Goal: Information Seeking & Learning: Understand process/instructions

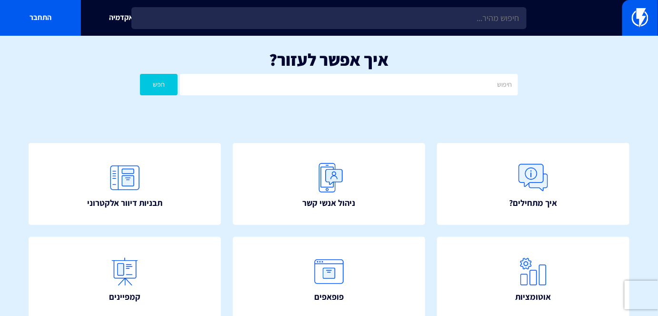
click at [404, 70] on div "איך אפשר לעזור? חפש" at bounding box center [329, 75] width 658 height 79
click at [407, 82] on input "text" at bounding box center [348, 84] width 337 height 21
type input "ייבוא"
click at [171, 85] on button "חפש" at bounding box center [159, 84] width 38 height 21
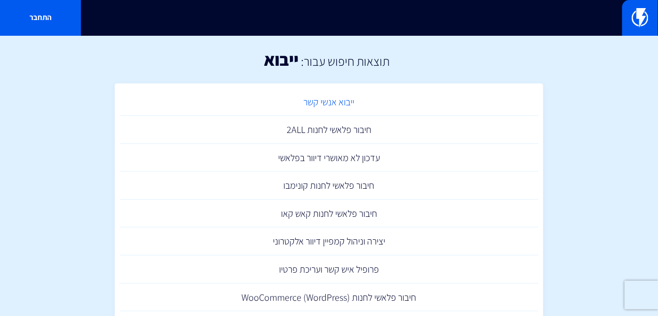
click at [347, 110] on link "ייבוא אנשי קשר" at bounding box center [328, 102] width 419 height 28
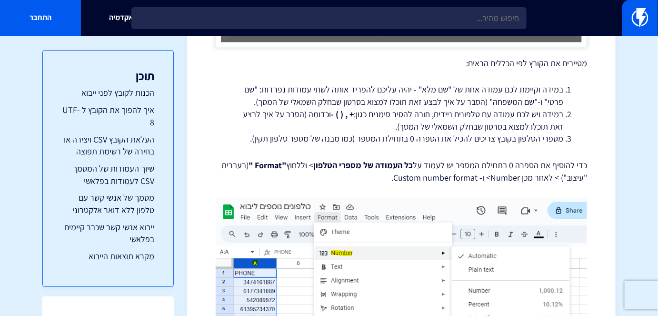
scroll to position [1600, 0]
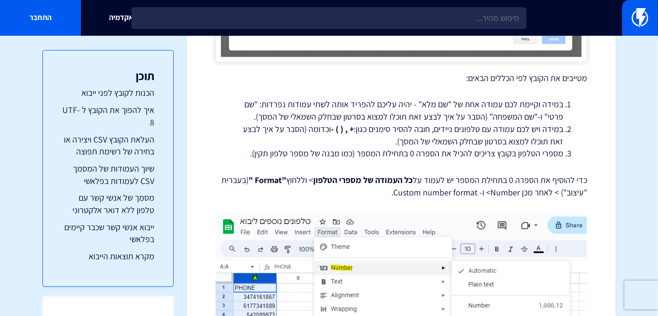
click at [423, 148] on li "מספרי הטלפון בקובץ צריכים להכיל את הספרה 0 בתחילת המספר (כמו מבנה של מספר טלפון…" at bounding box center [401, 153] width 324 height 12
click at [384, 178] on strong "כל העמודה של מספרי הטלפון" at bounding box center [362, 179] width 99 height 11
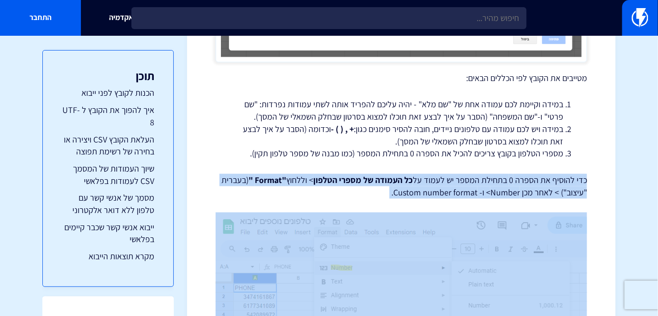
click at [384, 178] on strong "כל העמודה של מספרי הטלפון" at bounding box center [362, 179] width 99 height 11
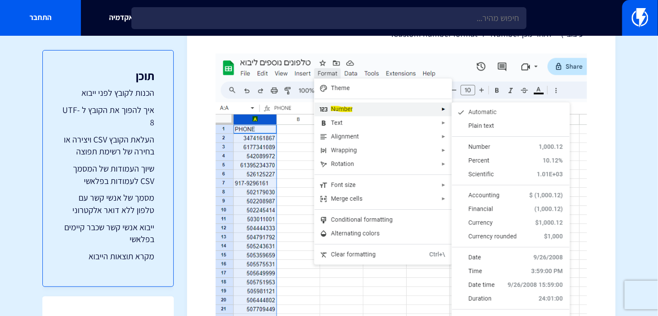
scroll to position [1774, 0]
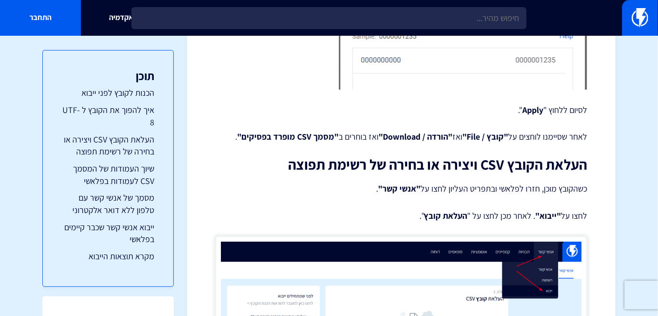
scroll to position [2250, 0]
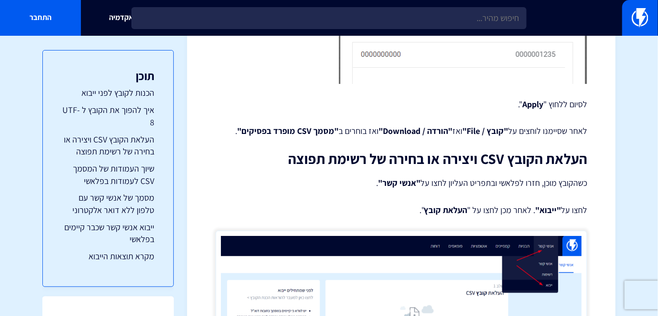
click at [431, 180] on p "כשהקובץ מוכן, חזרו לפלאשי ובתפריט העליון לחצו על "אנשי קשר" ." at bounding box center [401, 182] width 371 height 13
click at [390, 164] on h2 "העלאת הקובץ CSV ויצירה או בחירה של רשימת תפוצה" at bounding box center [401, 159] width 371 height 16
click at [358, 196] on div "ייבוא אנשי קשר רוב הסיכויים שאתם לא מתחילים מנקודת התחלה ויש לכם אנשי קשר שאספת…" at bounding box center [401, 24] width 371 height 4349
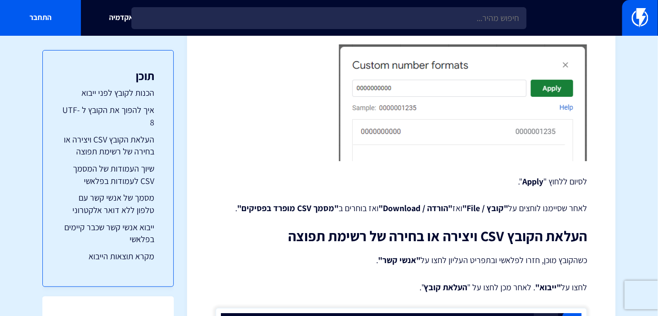
scroll to position [2076, 0]
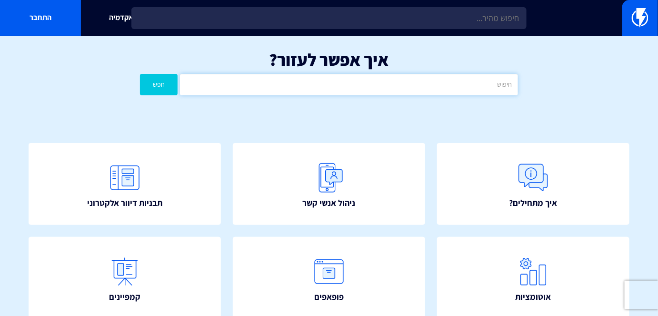
click at [491, 88] on input "text" at bounding box center [348, 84] width 337 height 21
type input "חיובים"
click at [165, 80] on button "חפש" at bounding box center [159, 84] width 38 height 21
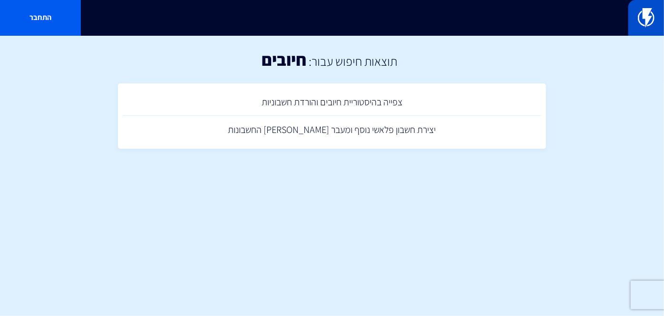
click at [634, 27] on link at bounding box center [647, 18] width 36 height 36
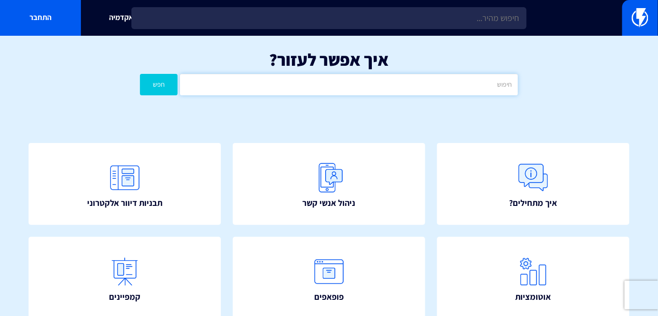
click at [467, 89] on input "text" at bounding box center [348, 84] width 337 height 21
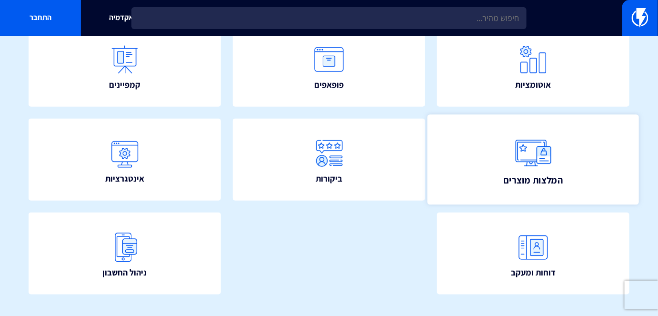
scroll to position [231, 0]
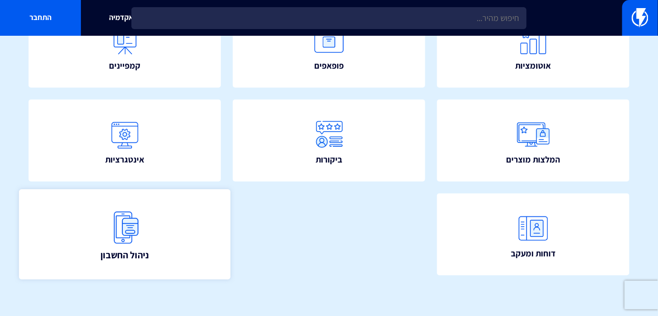
click at [159, 211] on link "ניהול החשבון" at bounding box center [124, 234] width 211 height 90
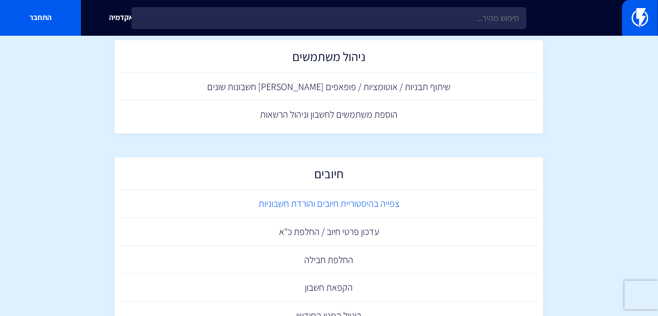
scroll to position [820, 0]
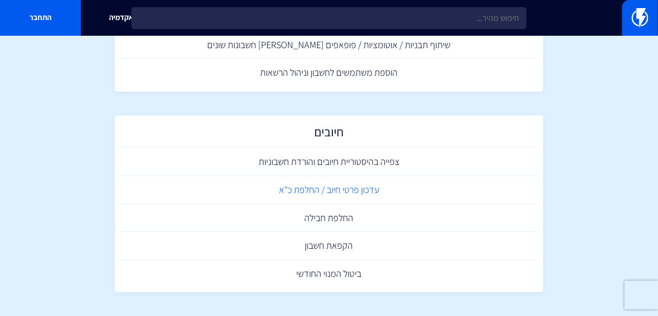
click at [349, 192] on link "עדכון פרטי חיוב / החלפת כ"א" at bounding box center [328, 190] width 419 height 28
